Goal: Information Seeking & Learning: Compare options

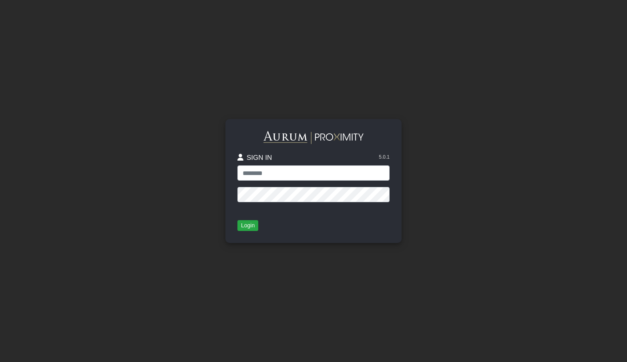
type input "**********"
click at [234, 234] on div "**********" at bounding box center [313, 181] width 176 height 124
click at [231, 229] on div "**********" at bounding box center [313, 181] width 176 height 124
click at [242, 224] on button "Login" at bounding box center [247, 225] width 21 height 11
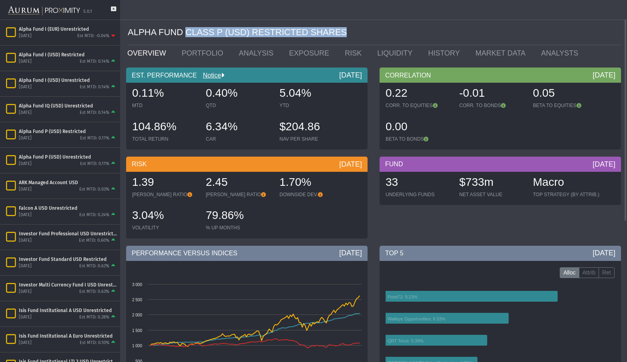
drag, startPoint x: 182, startPoint y: 34, endPoint x: 325, endPoint y: 34, distance: 143.2
click at [325, 34] on div "ALPHA FUND CLASS P (USD) RESTRICTED SHARES" at bounding box center [374, 32] width 493 height 25
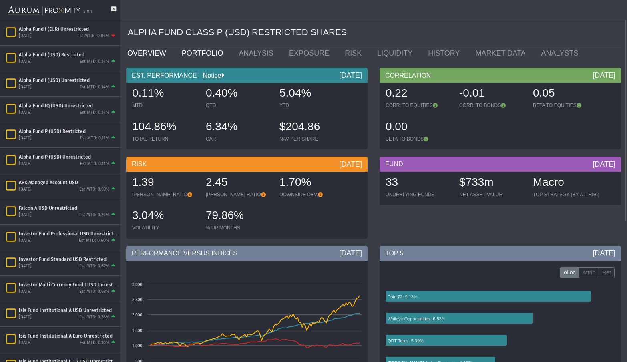
click at [192, 54] on link "PORTFOLIO" at bounding box center [204, 53] width 57 height 16
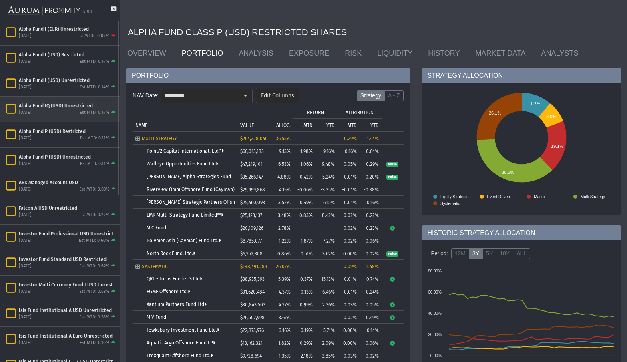
click at [69, 106] on div "Alpha Fund IQ (USD) Unrestricted" at bounding box center [68, 106] width 98 height 6
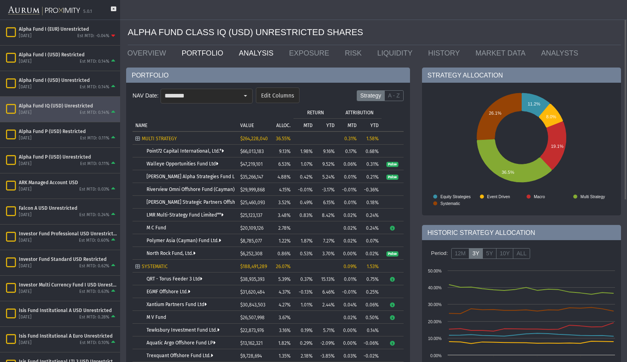
click at [242, 54] on link "ANALYSIS" at bounding box center [257, 53] width 50 height 16
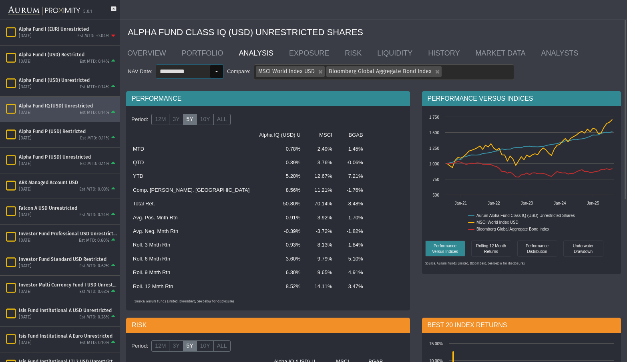
click at [211, 70] on div "Select" at bounding box center [216, 71] width 13 height 13
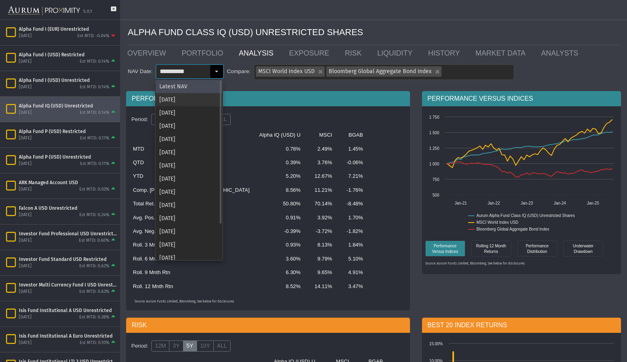
click at [206, 96] on div "[DATE]" at bounding box center [189, 99] width 66 height 13
type input "********"
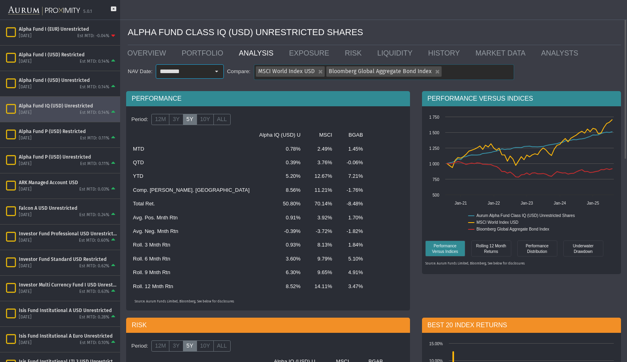
click at [449, 72] on input "text" at bounding box center [446, 71] width 7 height 13
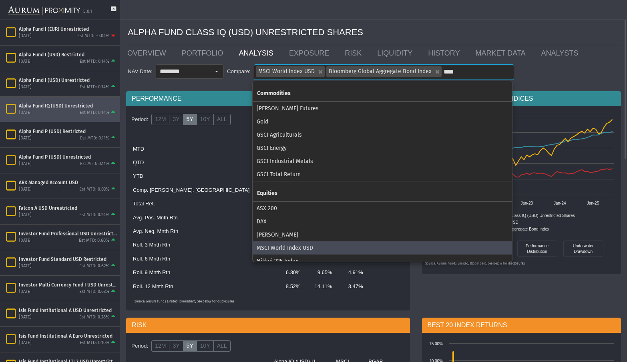
type input "****"
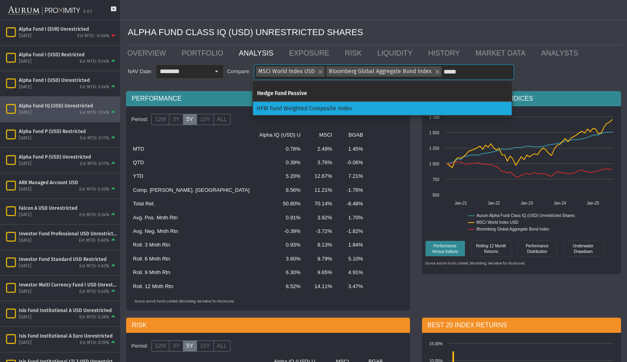
click at [285, 112] on div "HFRI Fund Weighted Composite Index" at bounding box center [382, 108] width 258 height 13
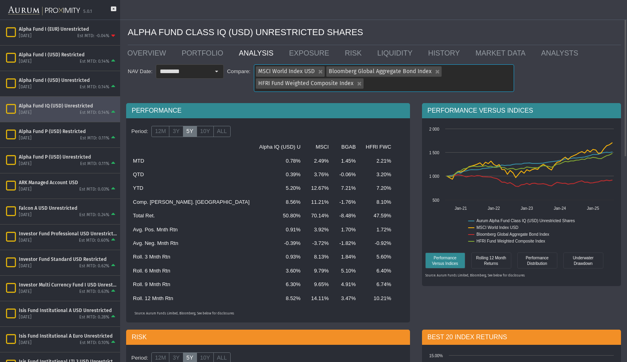
click at [318, 71] on div "MSCI World Index USD" at bounding box center [319, 71] width 10 height 10
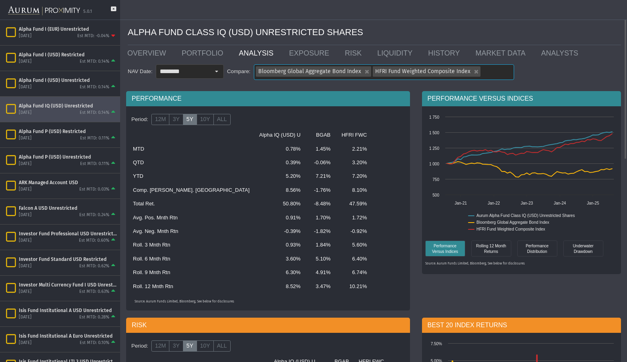
click at [363, 73] on div "Bloomberg Global Aggregate Bond Index" at bounding box center [366, 71] width 10 height 10
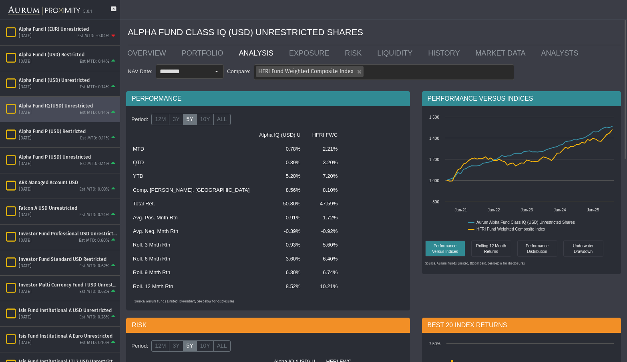
drag, startPoint x: 231, startPoint y: 193, endPoint x: 246, endPoint y: 194, distance: 14.8
click at [254, 194] on td "8.56%" at bounding box center [279, 191] width 51 height 14
click at [216, 117] on label "ALL" at bounding box center [221, 119] width 17 height 11
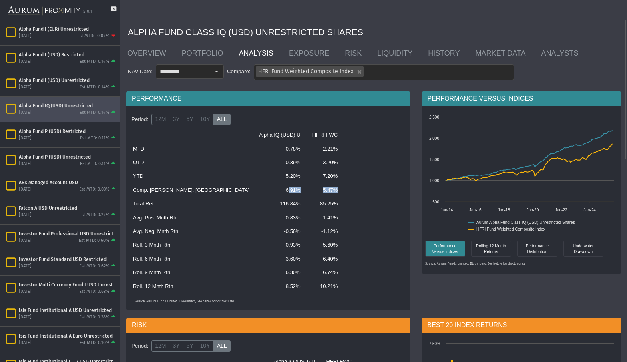
drag, startPoint x: 235, startPoint y: 191, endPoint x: 281, endPoint y: 190, distance: 45.6
click at [281, 190] on tr "Comp. [PERSON_NAME]. Rtn 6.91% 5.47%" at bounding box center [268, 191] width 280 height 14
click at [177, 119] on label "3Y" at bounding box center [176, 119] width 14 height 11
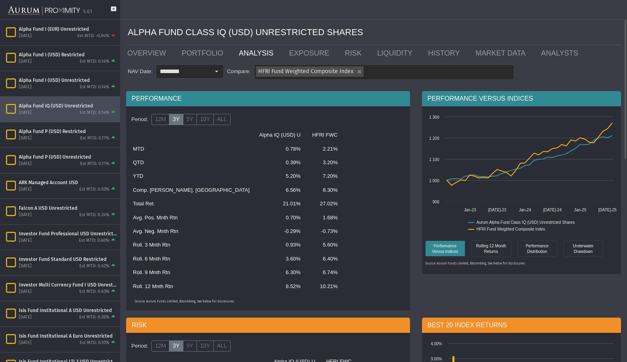
drag, startPoint x: 228, startPoint y: 191, endPoint x: 247, endPoint y: 188, distance: 19.0
click at [254, 188] on td "6.56%" at bounding box center [279, 191] width 51 height 14
click at [179, 119] on label "3Y" at bounding box center [176, 119] width 14 height 11
click at [186, 119] on label "5Y" at bounding box center [190, 119] width 14 height 11
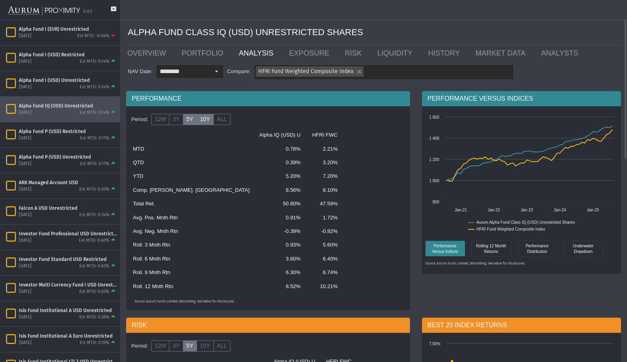
click at [207, 119] on label "10Y" at bounding box center [204, 119] width 17 height 11
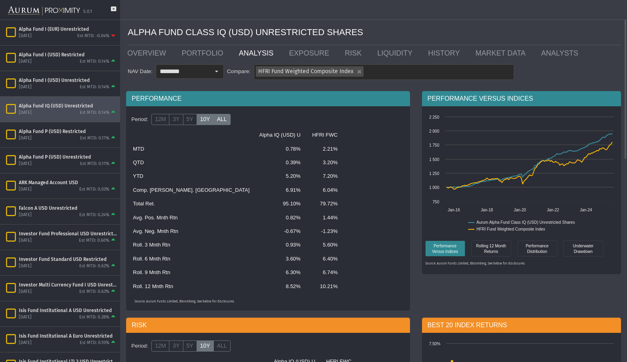
click at [216, 117] on label "ALL" at bounding box center [221, 119] width 17 height 11
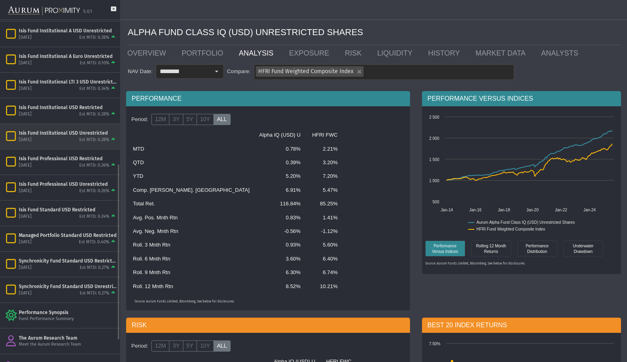
scroll to position [240, 0]
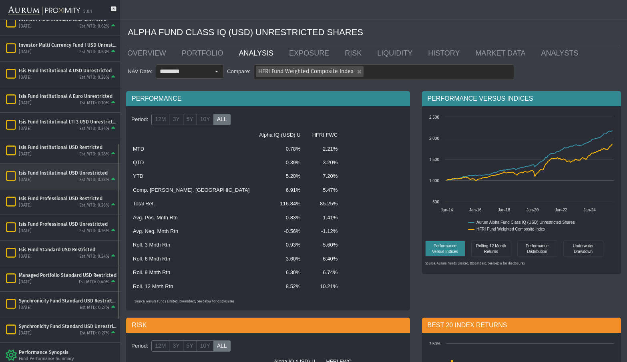
click at [51, 173] on div "Isis Fund Institutional USD Unrestricted" at bounding box center [68, 173] width 98 height 6
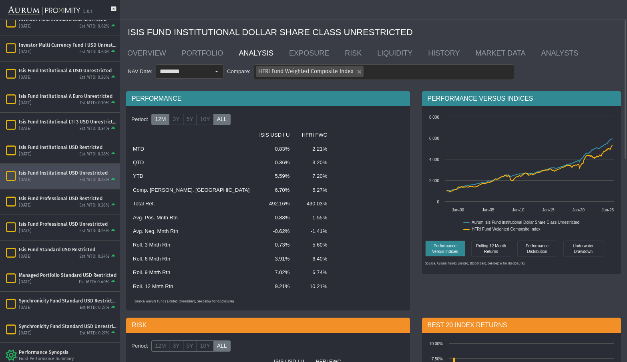
click at [168, 122] on label "12M" at bounding box center [160, 119] width 18 height 11
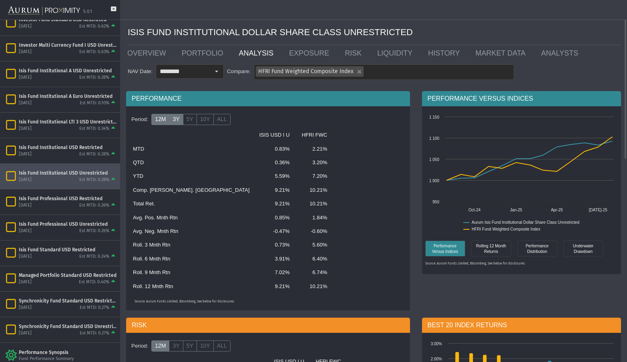
click at [171, 122] on label "3Y" at bounding box center [176, 119] width 14 height 11
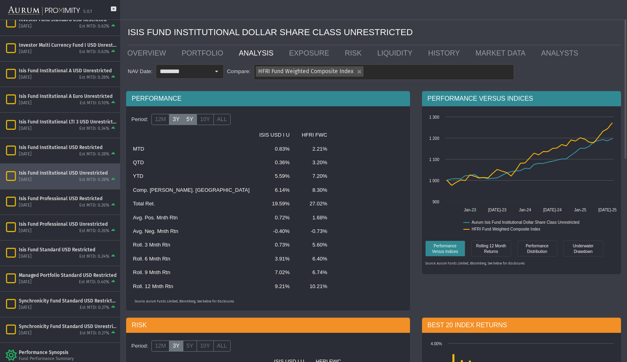
click at [184, 118] on label "5Y" at bounding box center [190, 119] width 14 height 11
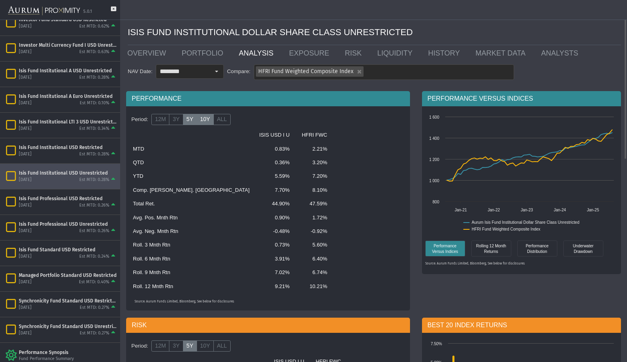
click at [209, 119] on label "10Y" at bounding box center [204, 119] width 17 height 11
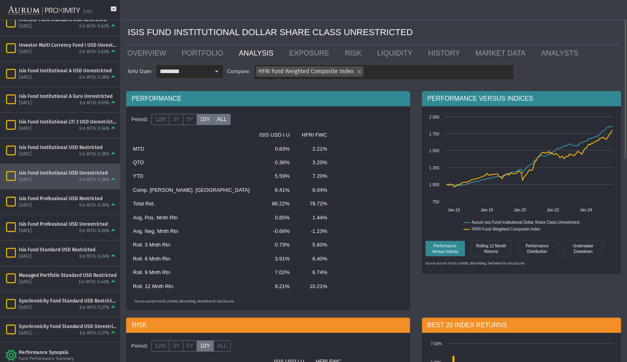
click at [220, 120] on label "ALL" at bounding box center [221, 119] width 17 height 11
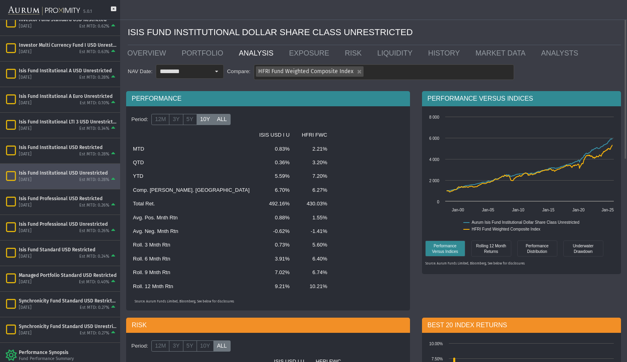
click at [197, 122] on label "10Y" at bounding box center [204, 119] width 17 height 11
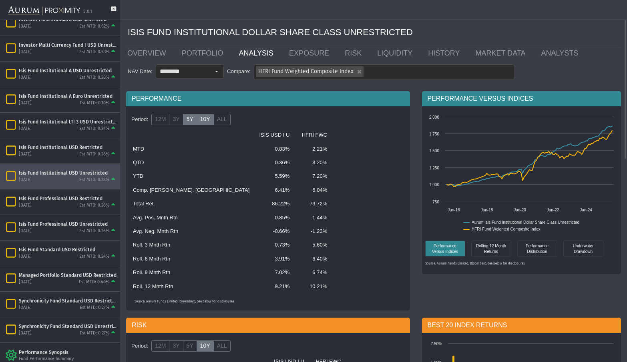
click at [189, 119] on label "5Y" at bounding box center [190, 119] width 14 height 11
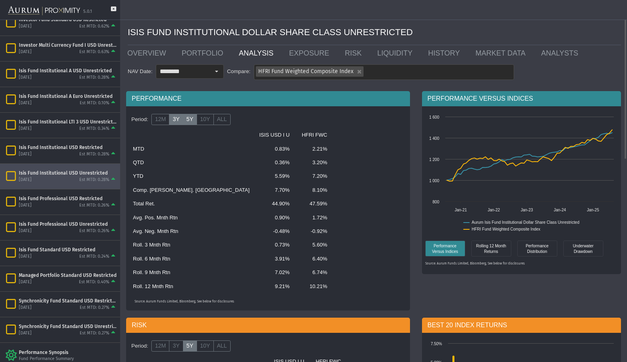
click at [173, 120] on label "3Y" at bounding box center [176, 119] width 14 height 11
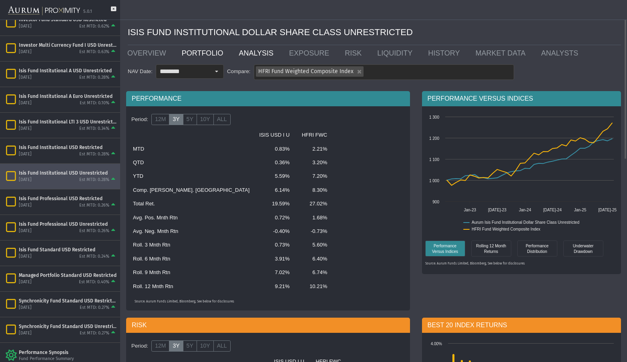
click at [192, 53] on link "PORTFOLIO" at bounding box center [204, 53] width 57 height 16
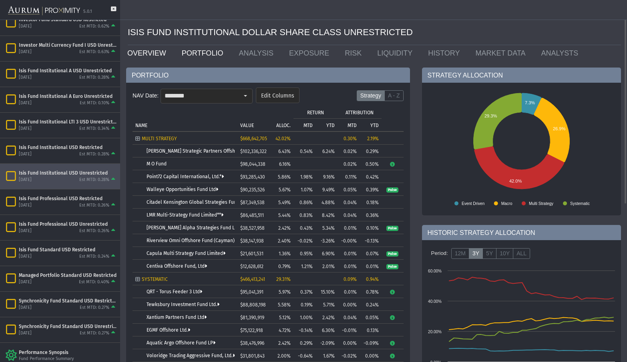
click at [155, 49] on link "OVERVIEW" at bounding box center [148, 53] width 54 height 16
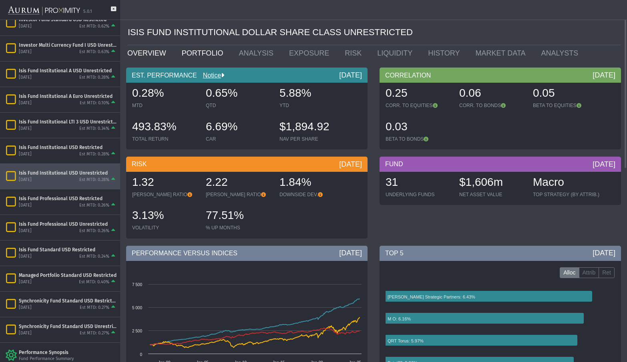
click at [220, 50] on link "PORTFOLIO" at bounding box center [204, 53] width 57 height 16
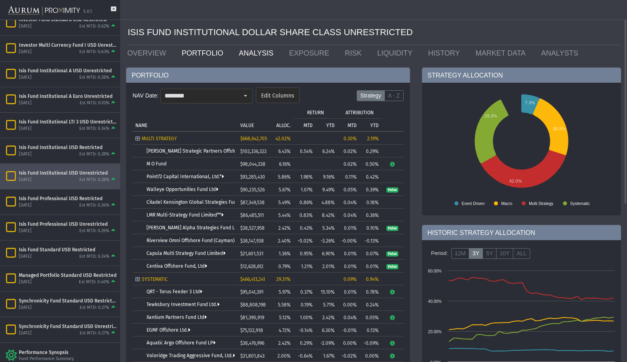
click at [232, 54] on link "ANALYSIS" at bounding box center [257, 53] width 50 height 16
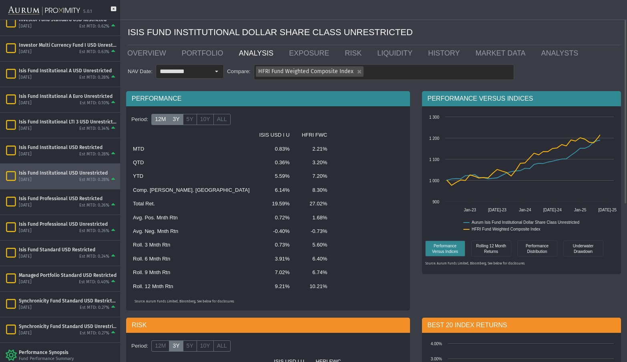
click at [162, 119] on label "12M" at bounding box center [160, 119] width 18 height 11
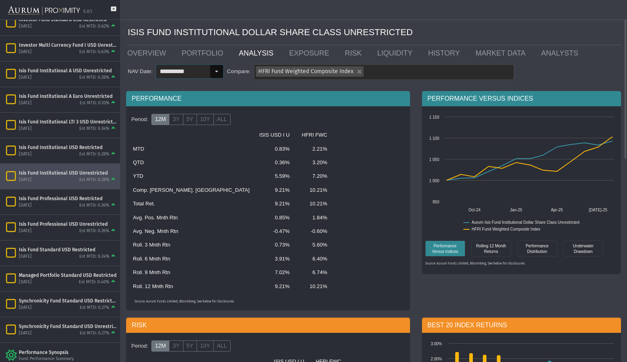
click at [216, 69] on div "Select" at bounding box center [216, 71] width 13 height 13
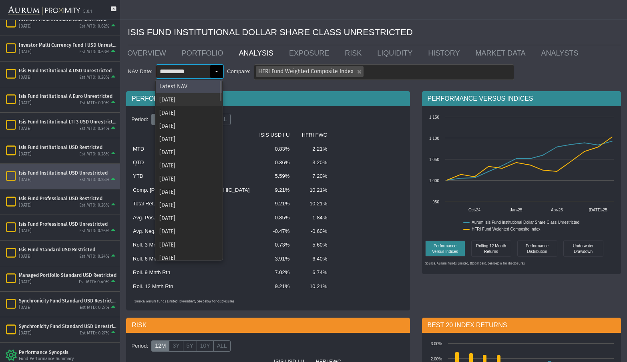
click at [186, 99] on div "[DATE]" at bounding box center [189, 99] width 66 height 13
type input "********"
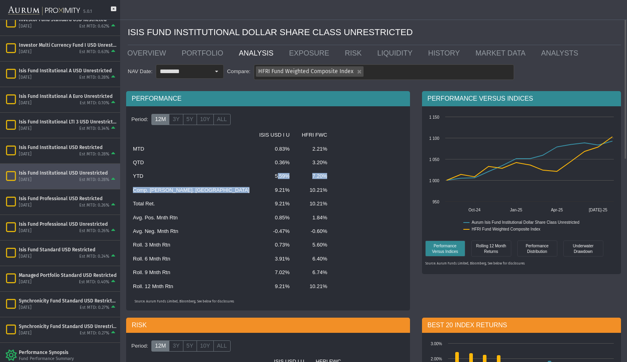
drag, startPoint x: 228, startPoint y: 190, endPoint x: 221, endPoint y: 173, distance: 18.1
click at [221, 173] on tbody "ISIS USD I U HFRI FWC MTD 0.83% 2.21% QTD 0.36% 3.20% YTD 5.59% 7.20% Comp. [PE…" at bounding box center [268, 210] width 280 height 165
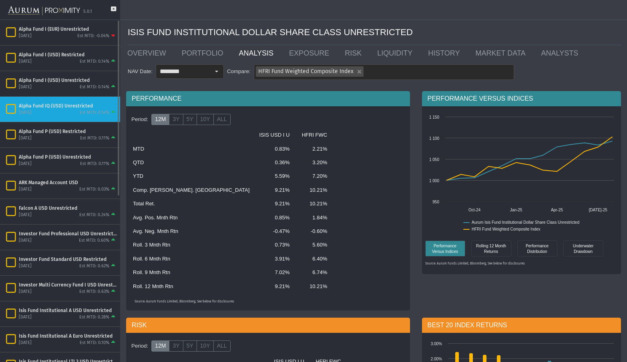
click at [82, 100] on div "Alpha Fund IQ (USD) Unrestricted [DATE] Est MTD: 0.14%" at bounding box center [60, 109] width 120 height 25
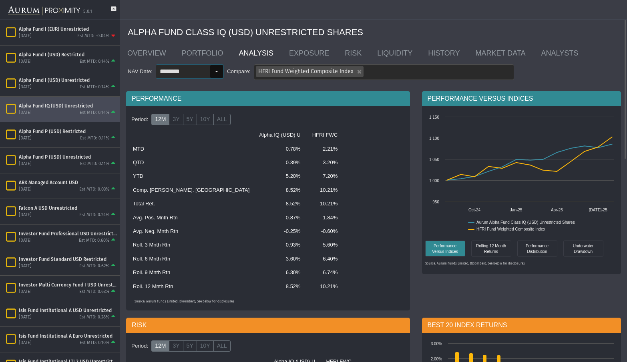
click at [189, 69] on input "********" at bounding box center [183, 72] width 54 height 14
click at [254, 95] on div "PERFORMANCE" at bounding box center [268, 98] width 284 height 15
drag, startPoint x: 231, startPoint y: 189, endPoint x: 254, endPoint y: 192, distance: 23.0
click at [254, 192] on tr "Comp. [PERSON_NAME]. Rtn 8.52% 10.21%" at bounding box center [268, 191] width 280 height 14
drag, startPoint x: 232, startPoint y: 177, endPoint x: 222, endPoint y: 177, distance: 10.0
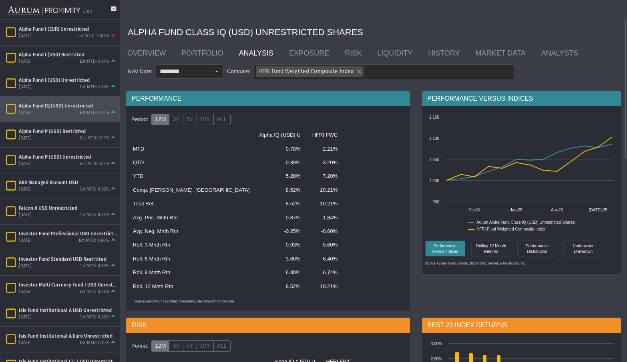
click at [254, 177] on td "5.20%" at bounding box center [279, 177] width 51 height 14
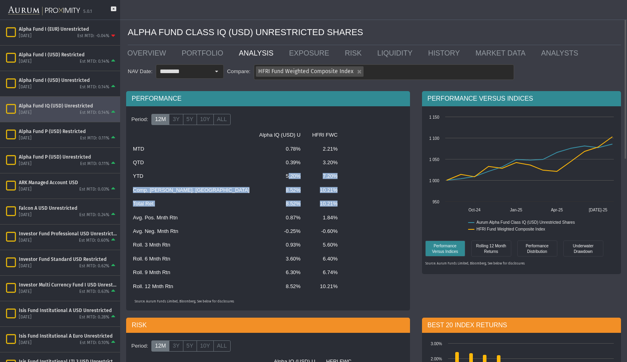
drag, startPoint x: 231, startPoint y: 175, endPoint x: 294, endPoint y: 206, distance: 70.5
click at [294, 206] on tbody "Alpha IQ (USD) U HFRI FWC MTD 0.78% 2.21% QTD 0.39% 3.20% YTD 5.20% 7.20% Comp.…" at bounding box center [268, 210] width 280 height 165
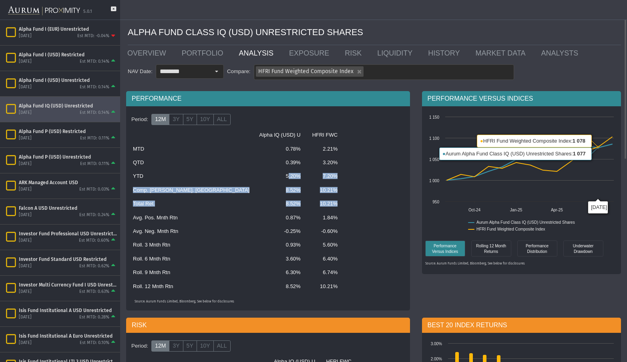
scroll to position [200, 0]
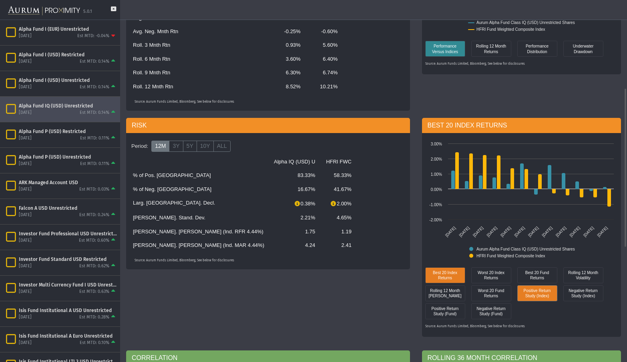
click at [536, 294] on div "Positive Return Study (Index)" at bounding box center [537, 294] width 36 height 12
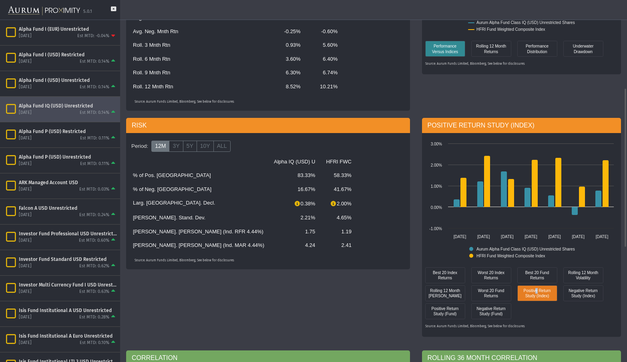
scroll to position [240, 0]
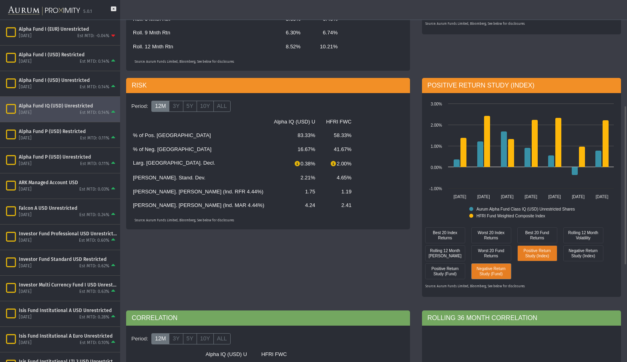
click at [491, 277] on div "Negative Return Study (Fund)" at bounding box center [491, 272] width 36 height 12
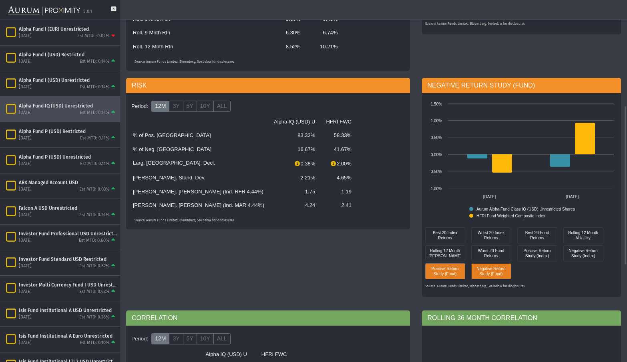
scroll to position [320, 0]
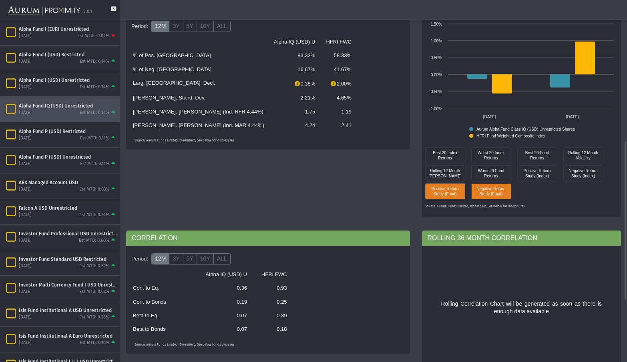
click at [431, 189] on div "Positive Return Study (Fund)" at bounding box center [445, 192] width 36 height 12
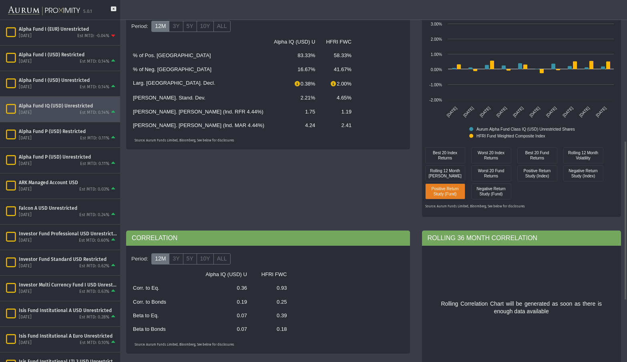
scroll to position [360, 0]
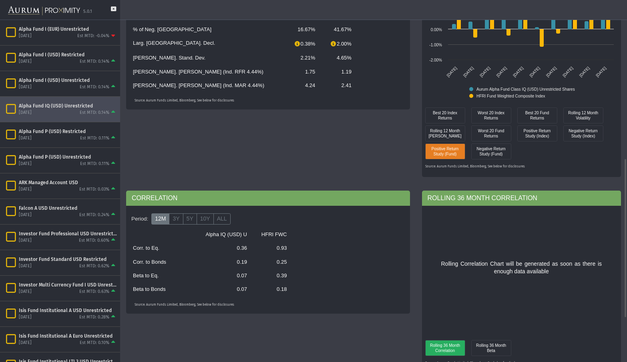
drag, startPoint x: 269, startPoint y: 248, endPoint x: 289, endPoint y: 286, distance: 43.5
click at [289, 286] on tbody "Alpha IQ (USD) U HFRI FWC Corr. to Eq. 0.36 0.93 Corr. to Bonds 0.19 0.25 Beta …" at bounding box center [268, 262] width 280 height 69
click at [291, 293] on td at bounding box center [310, 290] width 39 height 14
click at [205, 221] on label "10Y" at bounding box center [204, 219] width 17 height 11
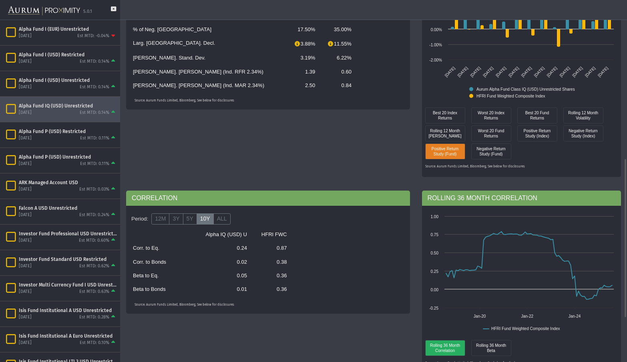
scroll to position [400, 0]
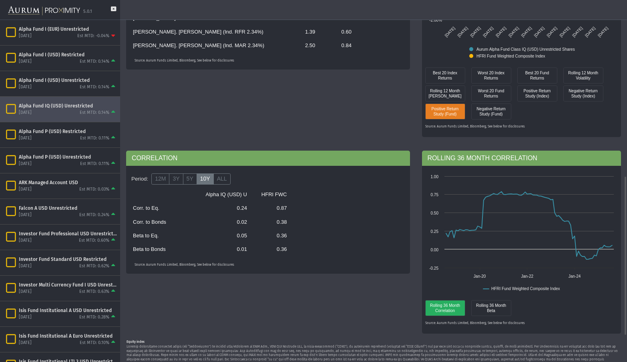
drag, startPoint x: 232, startPoint y: 211, endPoint x: 285, endPoint y: 250, distance: 65.5
click at [285, 250] on tbody "Alpha IQ (USD) U HFRI FWC Corr. to Eq. 0.24 0.87 Corr. to Bonds 0.02 0.38 Beta …" at bounding box center [268, 222] width 280 height 69
click at [176, 181] on label "3Y" at bounding box center [176, 179] width 14 height 11
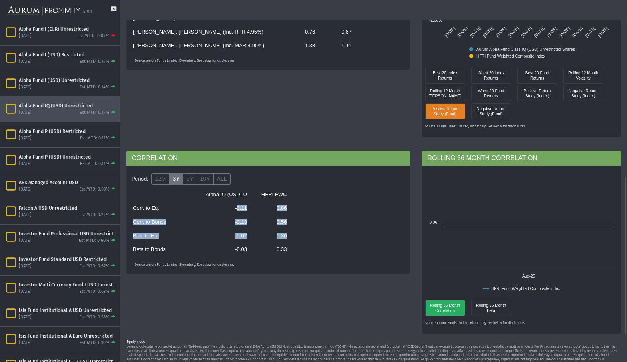
drag, startPoint x: 231, startPoint y: 211, endPoint x: 300, endPoint y: 242, distance: 75.8
click at [300, 242] on tbody "Alpha IQ (USD) U HFRI FWC Corr. to Eq. -0.11 0.86 Corr. to Bonds -0.13 0.56 Bet…" at bounding box center [268, 222] width 280 height 69
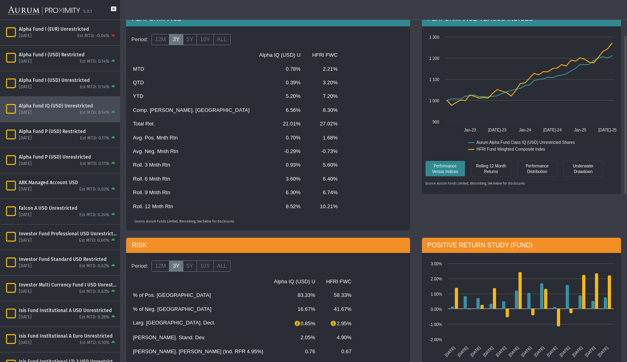
scroll to position [0, 0]
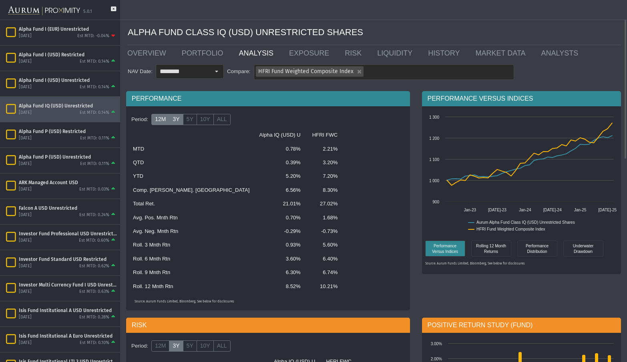
click at [164, 118] on label "12M" at bounding box center [160, 119] width 18 height 11
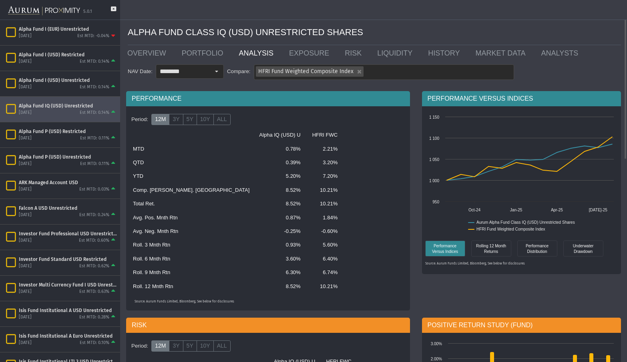
drag, startPoint x: 229, startPoint y: 191, endPoint x: 248, endPoint y: 192, distance: 19.6
click at [254, 192] on td "8.52%" at bounding box center [279, 191] width 51 height 14
drag, startPoint x: 232, startPoint y: 177, endPoint x: 285, endPoint y: 230, distance: 75.0
click at [285, 230] on tbody "Alpha IQ (USD) U HFRI FWC MTD 0.78% 2.21% QTD 0.39% 3.20% YTD 5.20% 7.20% Comp.…" at bounding box center [268, 210] width 280 height 165
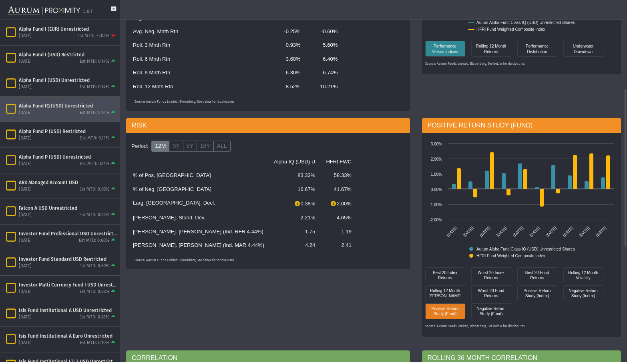
scroll to position [240, 0]
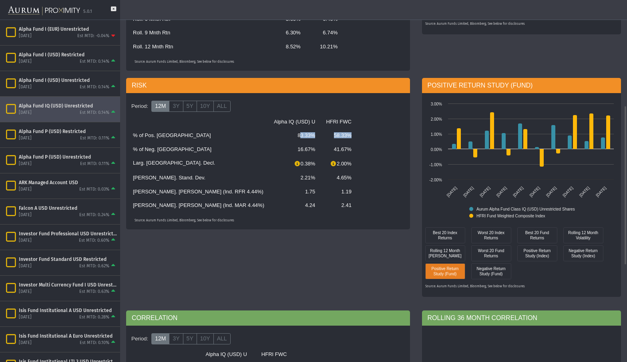
drag, startPoint x: 229, startPoint y: 136, endPoint x: 295, endPoint y: 136, distance: 66.0
click at [295, 136] on tr "% of Pos. Rtns 83.33% 58.33%" at bounding box center [268, 136] width 280 height 14
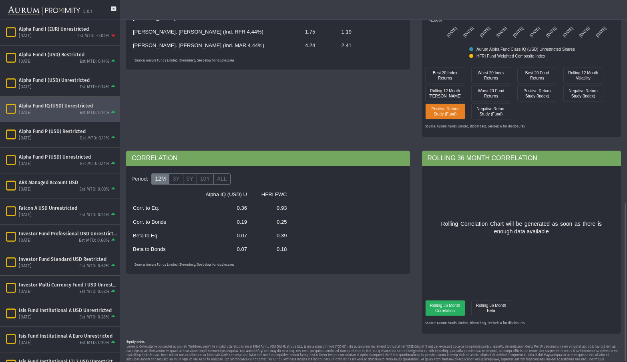
scroll to position [460, 0]
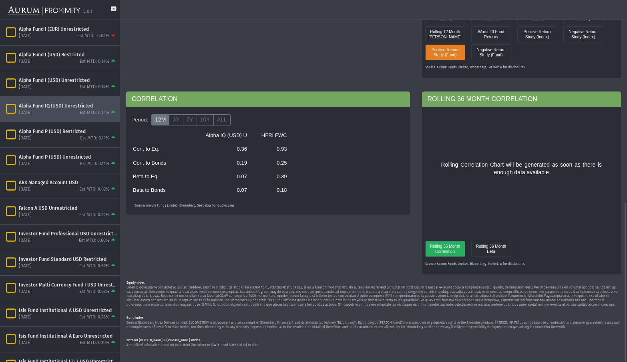
click at [254, 156] on td "0.25" at bounding box center [272, 163] width 40 height 14
click at [177, 120] on label "3Y" at bounding box center [176, 119] width 14 height 11
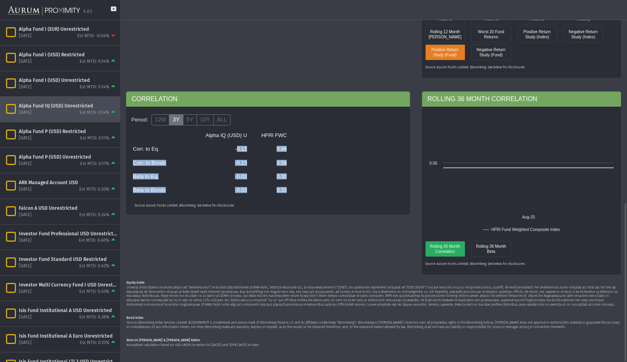
drag, startPoint x: 232, startPoint y: 146, endPoint x: 336, endPoint y: 197, distance: 115.8
click at [336, 197] on tbody "Alpha IQ (USD) U HFRI FWC Corr. to Eq. -0.11 0.86 Corr. to Bonds -0.13 0.56 Bet…" at bounding box center [268, 163] width 280 height 69
click at [282, 147] on td "0.86" at bounding box center [272, 149] width 40 height 14
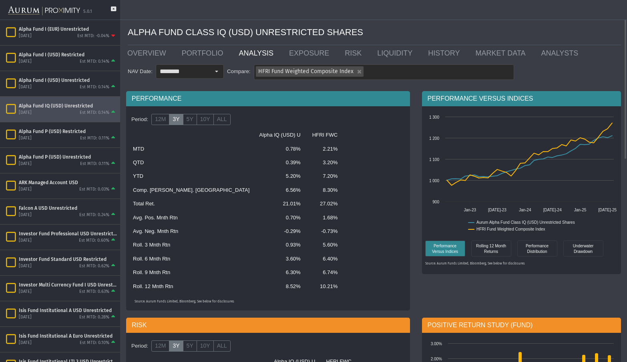
scroll to position [120, 0]
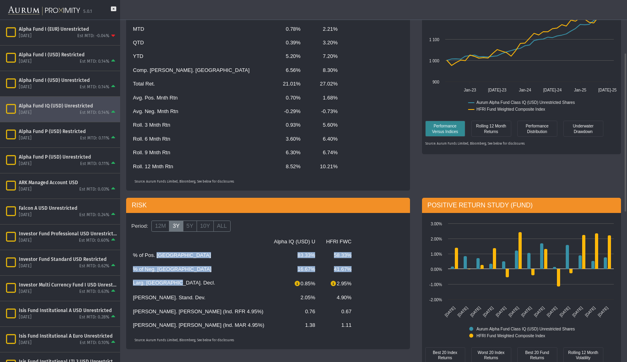
drag, startPoint x: 170, startPoint y: 285, endPoint x: 156, endPoint y: 256, distance: 32.0
click at [156, 256] on tbody "Alpha IQ (USD) U HFRI FWC % of Pos. Rtns 83.33% 58.33% % of Neg. Rtns 16.67% 41…" at bounding box center [268, 283] width 280 height 97
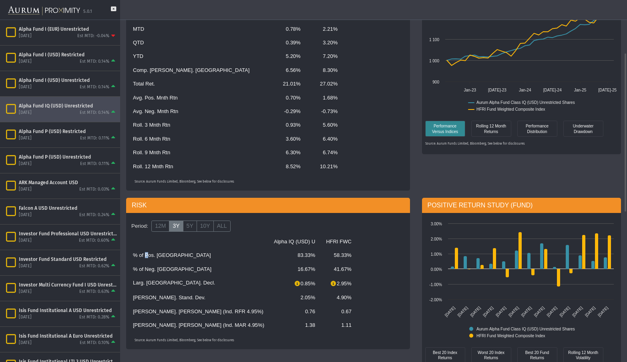
click at [145, 258] on td "% of Pos. [GEOGRAPHIC_DATA]" at bounding box center [198, 256] width 141 height 14
click at [134, 256] on td "% of Pos. [GEOGRAPHIC_DATA]" at bounding box center [198, 256] width 141 height 14
drag, startPoint x: 132, startPoint y: 256, endPoint x: 168, endPoint y: 272, distance: 38.7
click at [168, 271] on tbody "Alpha IQ (USD) U HFRI FWC % of Pos. Rtns 83.33% 58.33% % of Neg. Rtns 16.67% 41…" at bounding box center [268, 283] width 280 height 97
click at [172, 290] on td "Larg. [GEOGRAPHIC_DATA]. Decl." at bounding box center [198, 283] width 141 height 15
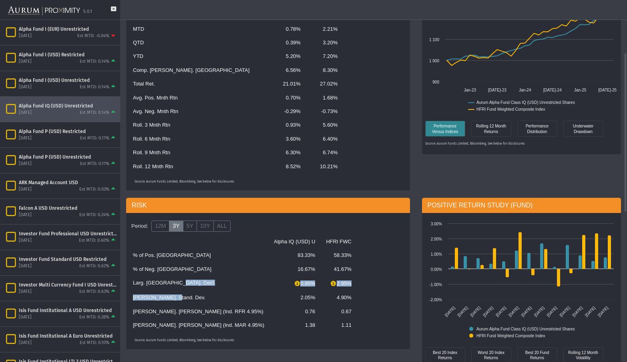
drag, startPoint x: 177, startPoint y: 284, endPoint x: 171, endPoint y: 297, distance: 14.0
click at [171, 297] on tbody "Alpha IQ (USD) U HFRI FWC % of Pos. Rtns 83.33% 58.33% % of Neg. Rtns 16.67% 41…" at bounding box center [268, 283] width 280 height 97
click at [170, 294] on td "[PERSON_NAME]. Stand. Dev." at bounding box center [198, 298] width 141 height 14
click at [176, 299] on td "[PERSON_NAME]. Stand. Dev." at bounding box center [198, 298] width 141 height 14
click at [194, 293] on td "[PERSON_NAME]. Stand. Dev." at bounding box center [198, 298] width 141 height 14
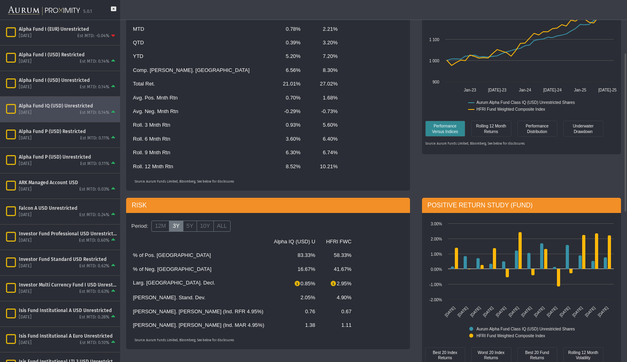
click at [269, 302] on td "2.05%" at bounding box center [294, 298] width 51 height 14
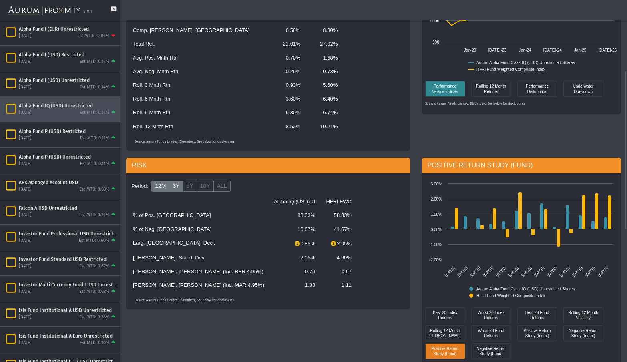
click at [160, 192] on label "12M" at bounding box center [160, 186] width 18 height 11
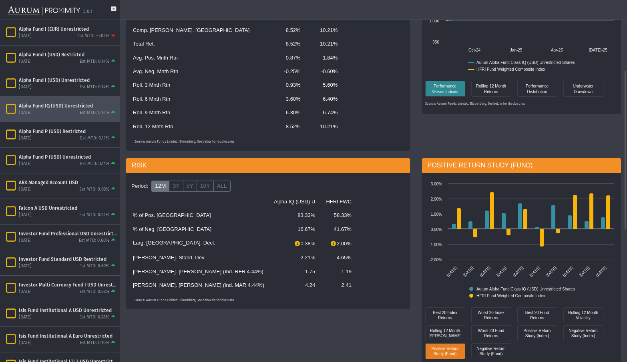
scroll to position [0, 0]
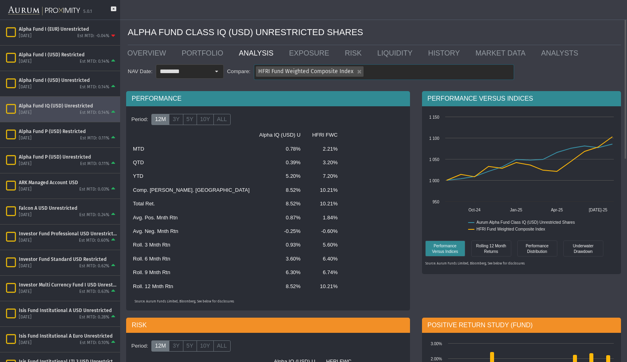
click at [394, 71] on div "HFRI Fund Weighted Composite Index" at bounding box center [383, 72] width 259 height 15
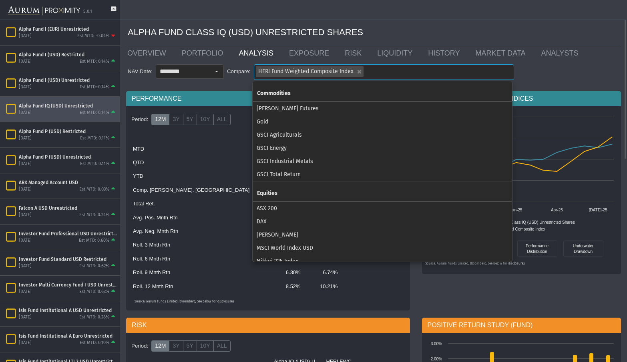
scroll to position [180, 0]
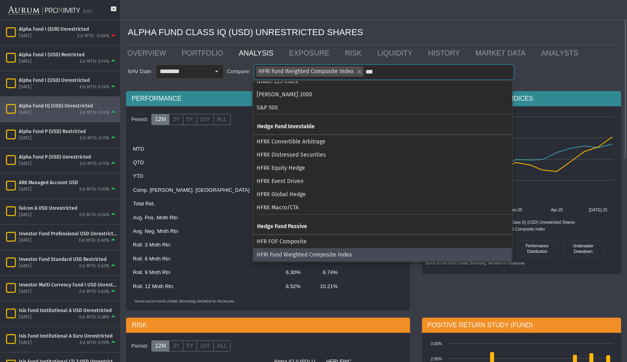
type input "****"
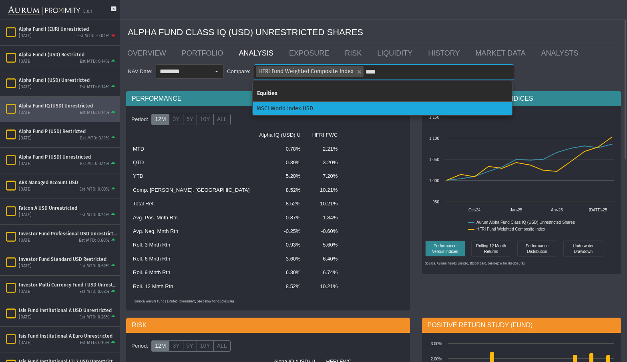
scroll to position [0, 0]
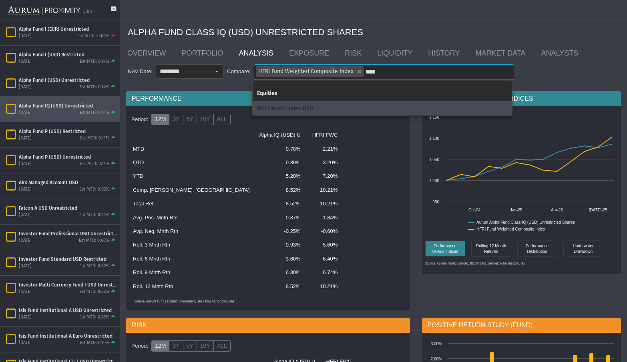
click at [315, 109] on div "MSCI World Index USD" at bounding box center [382, 108] width 258 height 13
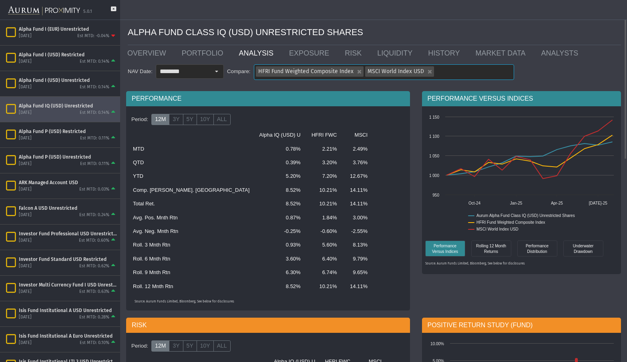
click at [490, 72] on div "HFRI Fund Weighted Composite Index MSCI World Index USD" at bounding box center [383, 72] width 259 height 15
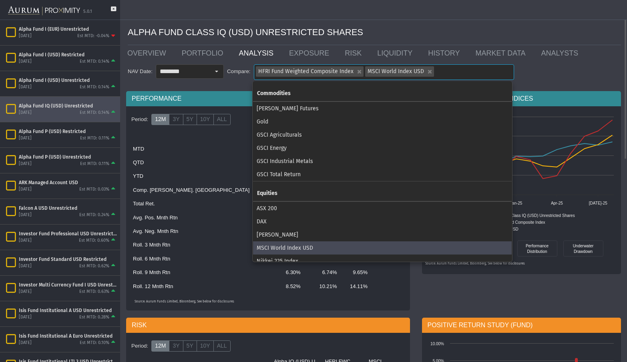
scroll to position [180, 0]
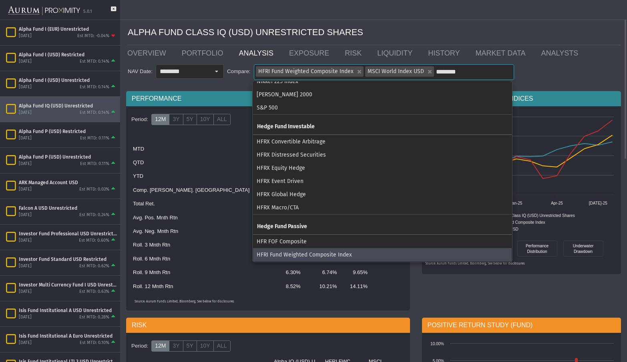
type input "*********"
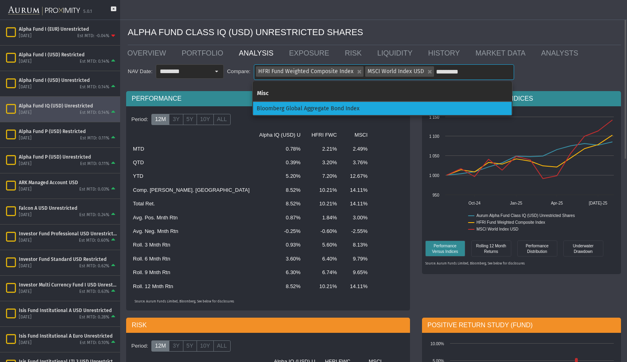
scroll to position [0, 0]
click at [388, 108] on div "Bloomberg Global Aggregate Bond Index" at bounding box center [382, 108] width 258 height 13
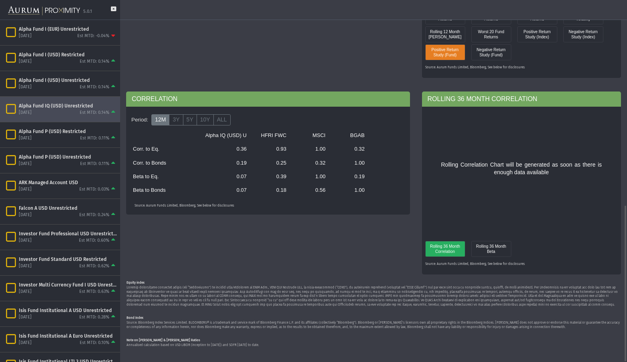
scroll to position [432, 0]
